Goal: Check status

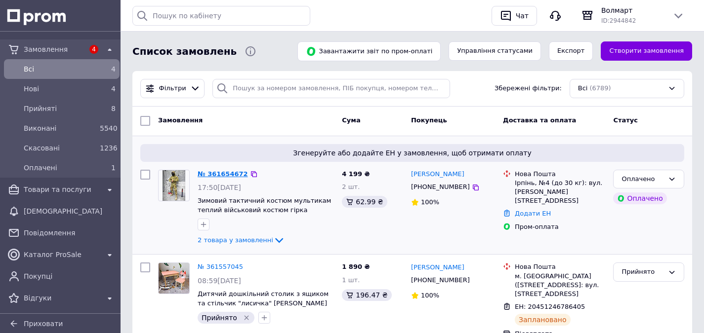
click at [217, 174] on link "№ 361654672" at bounding box center [223, 173] width 50 height 7
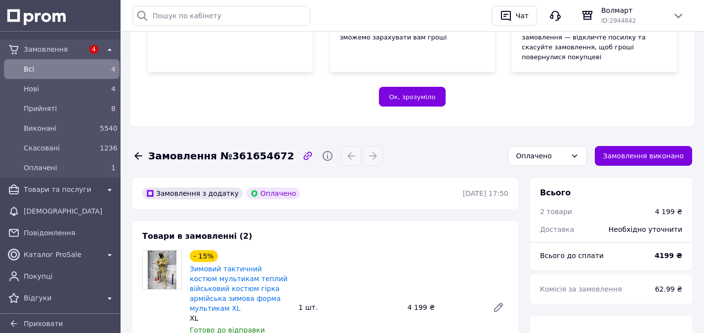
scroll to position [296, 0]
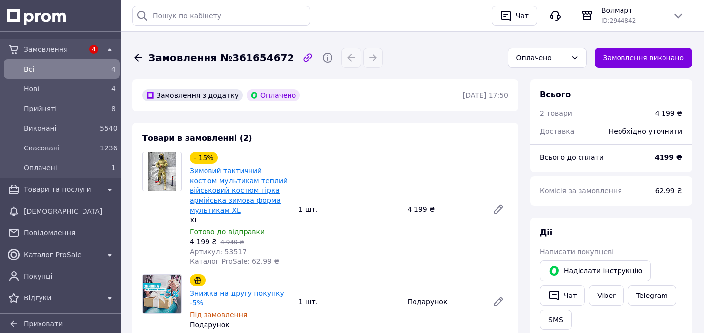
click at [225, 167] on link "Зимовий тактичний костюм мультикам теплий військовий костюм гірка армійська зим…" at bounding box center [239, 190] width 98 height 47
click at [606, 285] on link "Viber" at bounding box center [606, 295] width 35 height 21
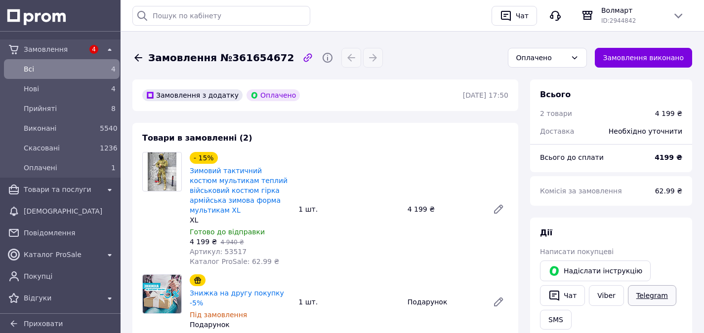
click at [641, 285] on link "Telegram" at bounding box center [652, 295] width 48 height 21
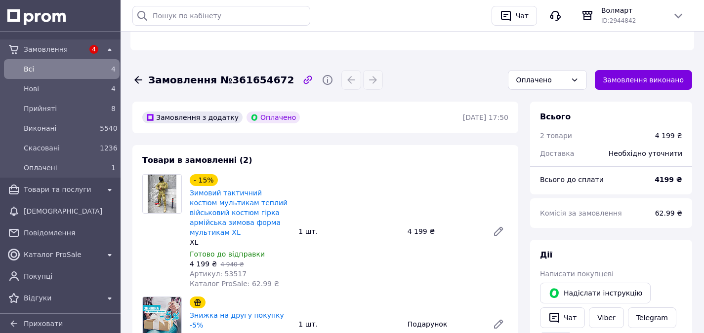
scroll to position [296, 0]
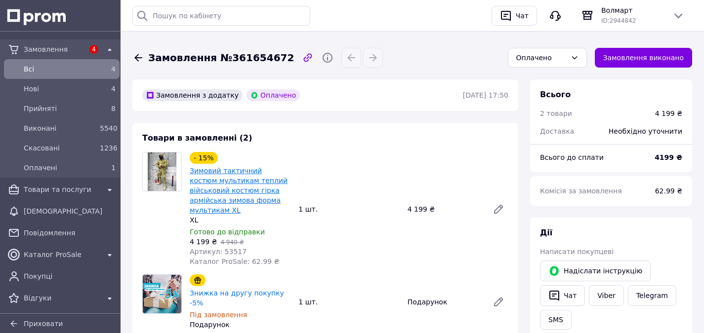
click at [238, 167] on link "Зимовий тактичний костюм мультикам теплий військовий костюм гірка армійська зим…" at bounding box center [239, 190] width 98 height 47
